Goal: Task Accomplishment & Management: Use online tool/utility

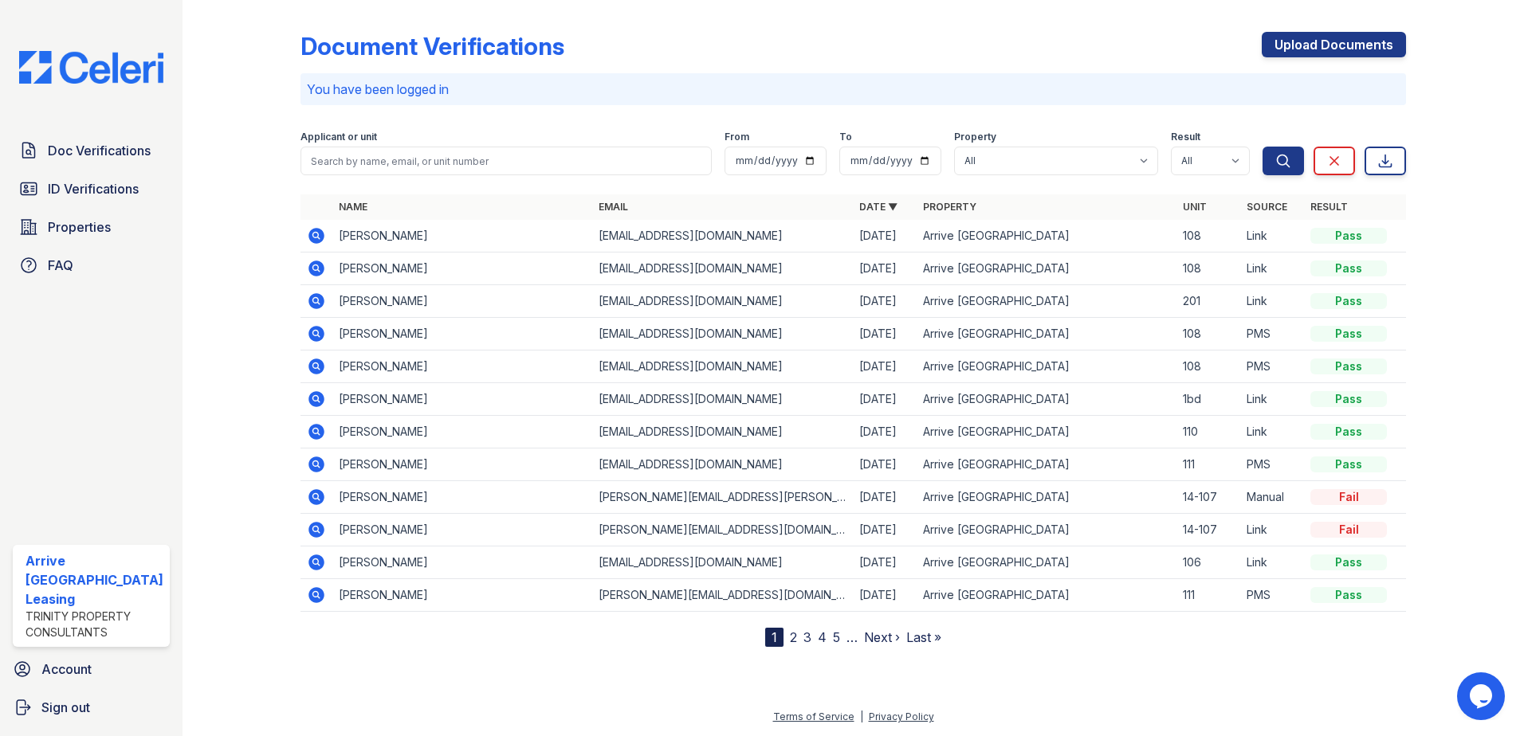
click at [317, 238] on icon at bounding box center [316, 235] width 19 height 19
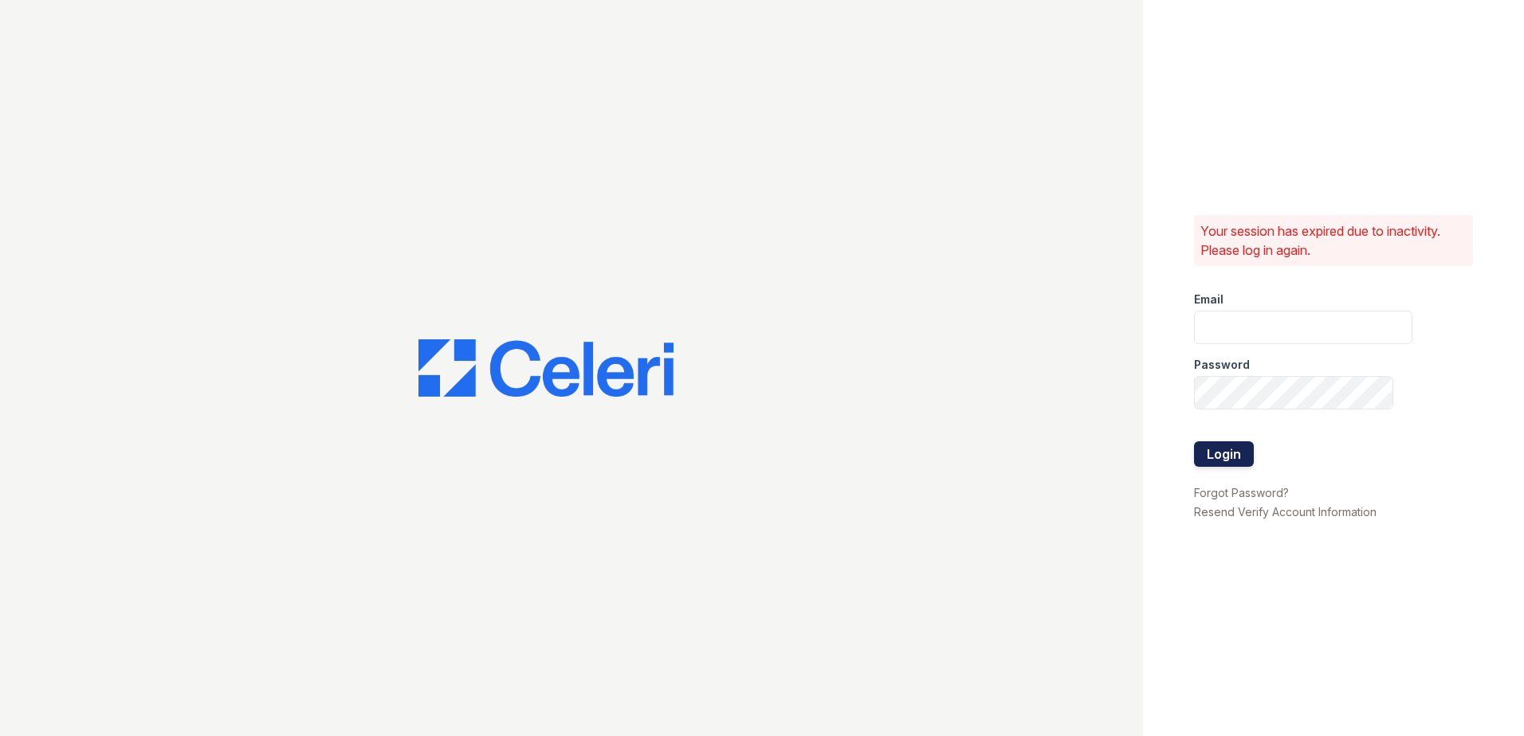
type input "[EMAIL_ADDRESS][DOMAIN_NAME]"
click at [1220, 446] on button "Login" at bounding box center [1224, 455] width 60 height 26
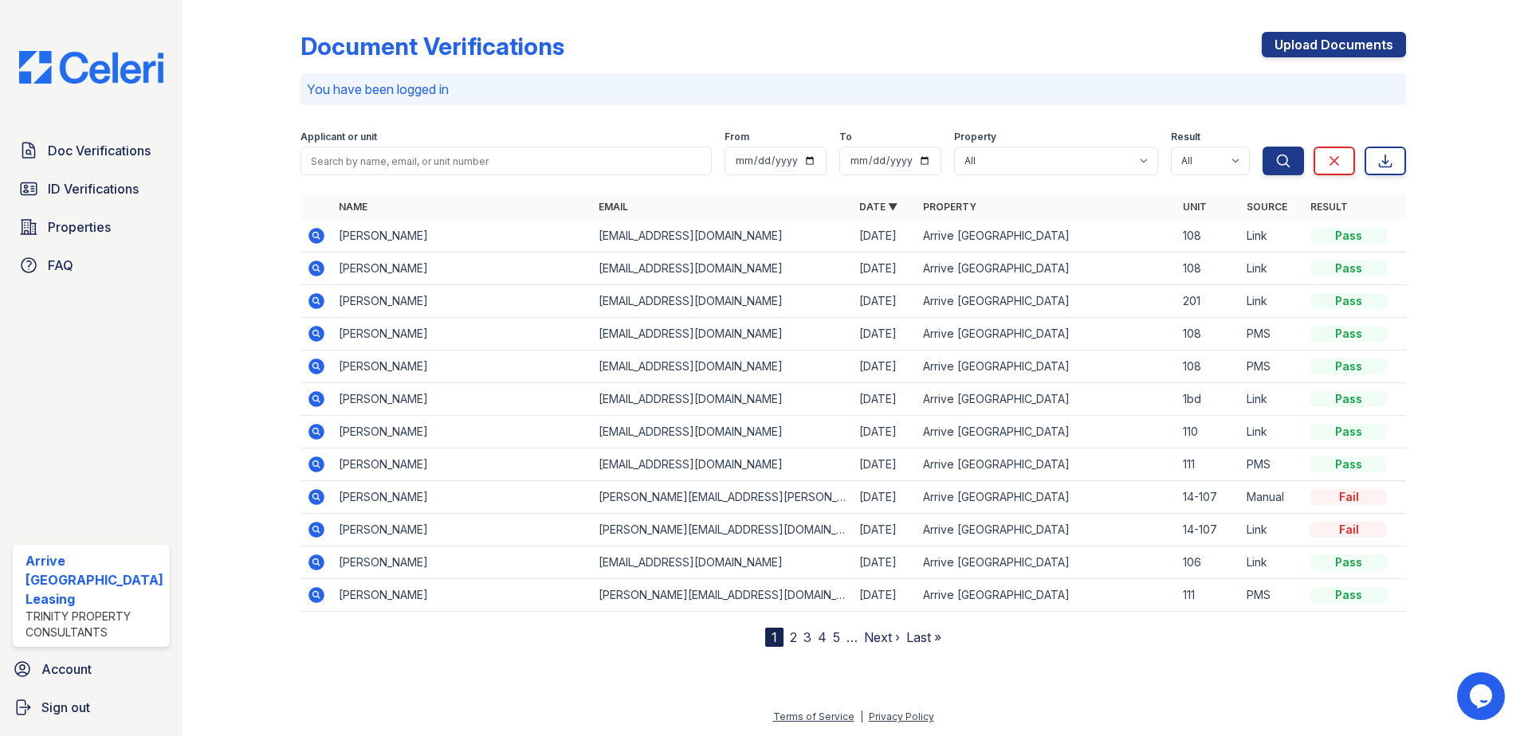
click at [318, 234] on icon at bounding box center [316, 236] width 16 height 16
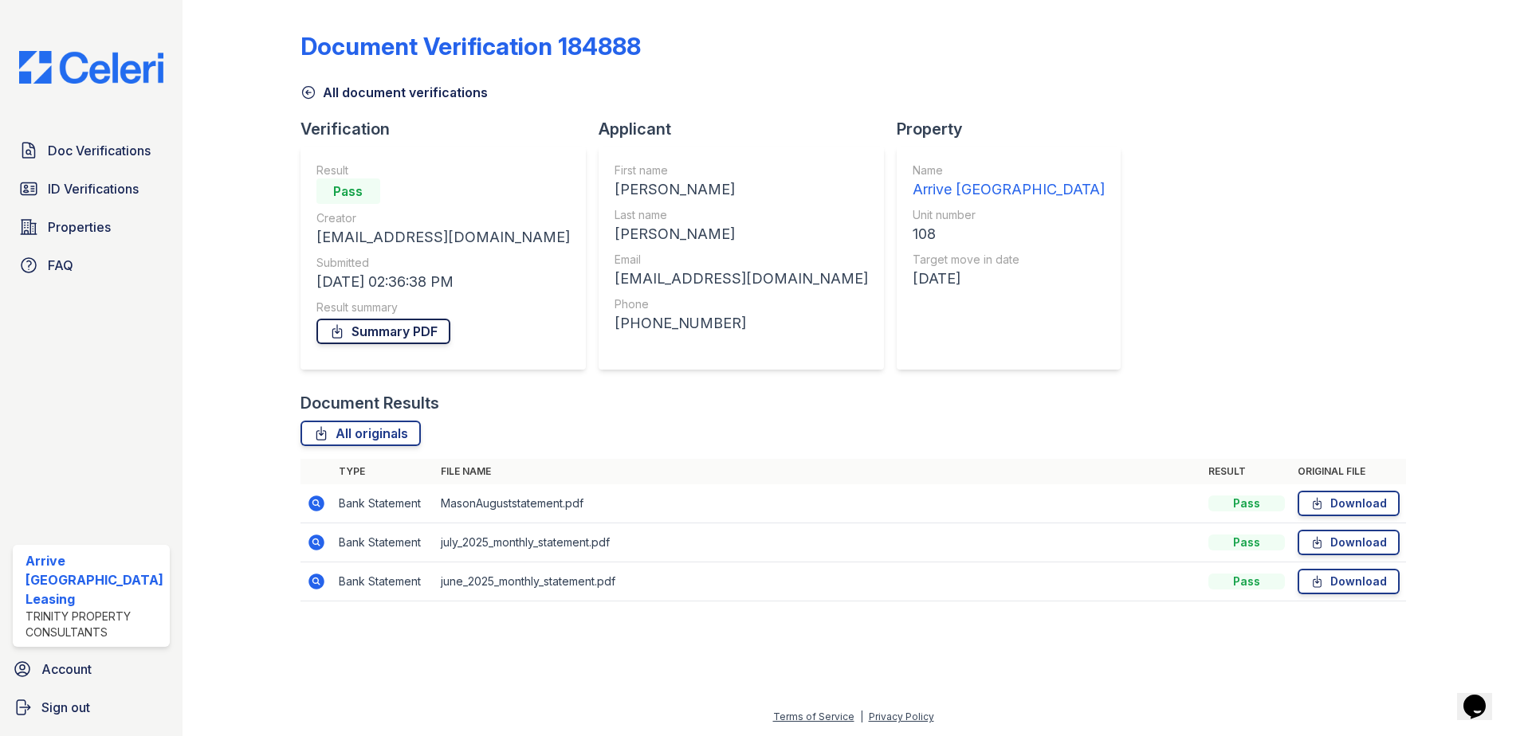
click at [394, 329] on link "Summary PDF" at bounding box center [383, 332] width 134 height 26
click at [55, 146] on span "Doc Verifications" at bounding box center [99, 150] width 103 height 19
